Goal: Information Seeking & Learning: Learn about a topic

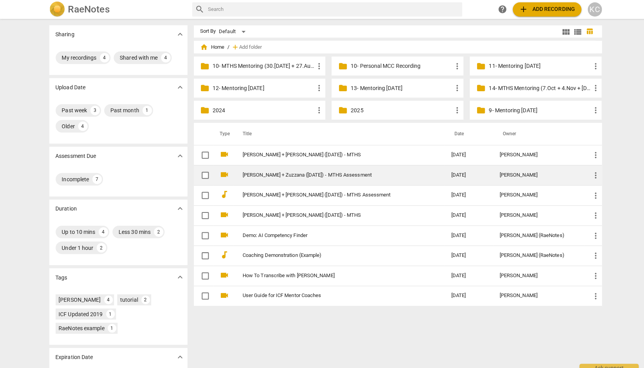
click at [293, 175] on link "[PERSON_NAME] + Zuzzana ([DATE]) - MTHS Assessment" at bounding box center [329, 173] width 178 height 6
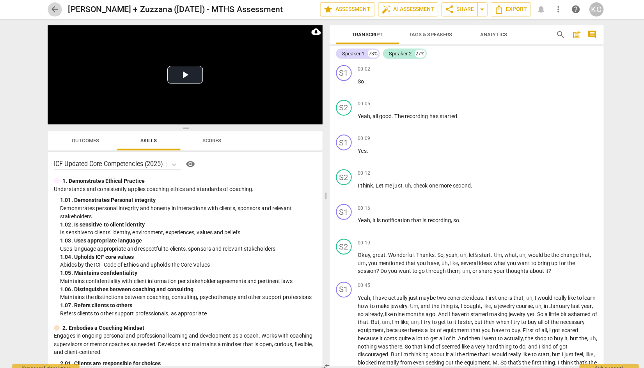
click at [51, 9] on span "arrow_back" at bounding box center [54, 9] width 9 height 9
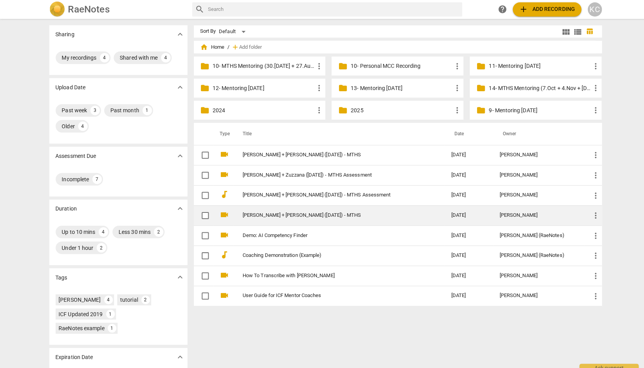
click at [265, 209] on td "[PERSON_NAME] + [PERSON_NAME] ([DATE]) - MTHS" at bounding box center [335, 213] width 209 height 20
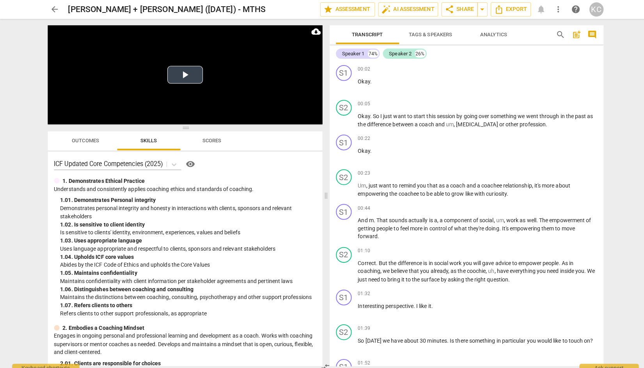
click at [198, 78] on button "Play Video" at bounding box center [183, 74] width 35 height 18
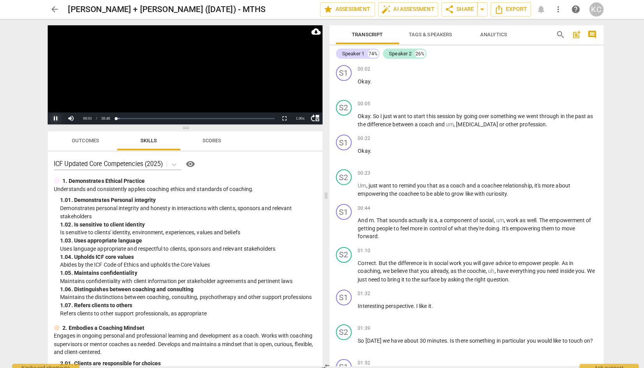
click at [55, 118] on button "Pause" at bounding box center [56, 117] width 16 height 12
click at [55, 8] on span "arrow_back" at bounding box center [54, 9] width 9 height 9
